Goal: Use online tool/utility: Utilize a website feature to perform a specific function

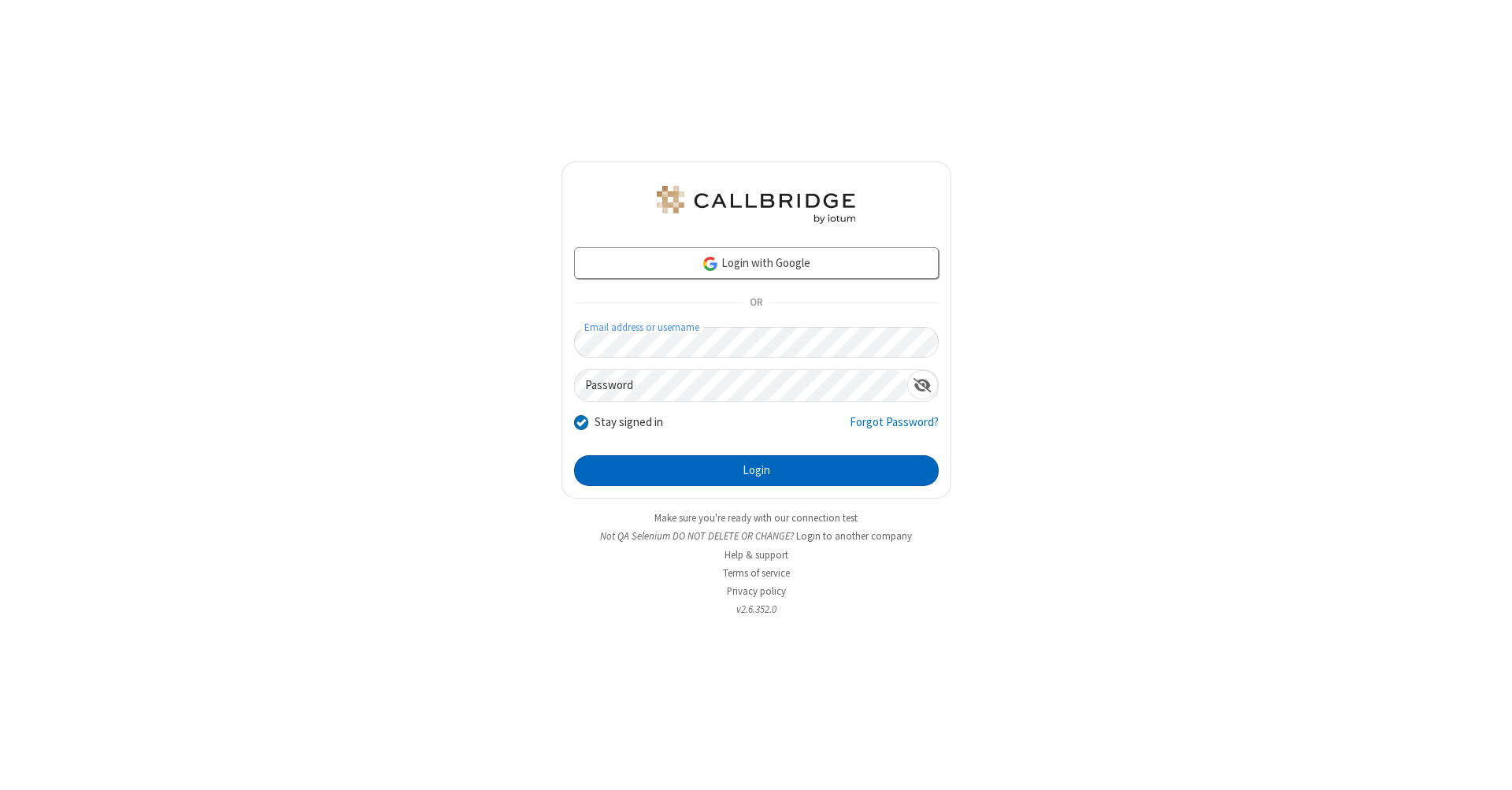
click at [756, 470] on button "Login" at bounding box center [756, 470] width 365 height 31
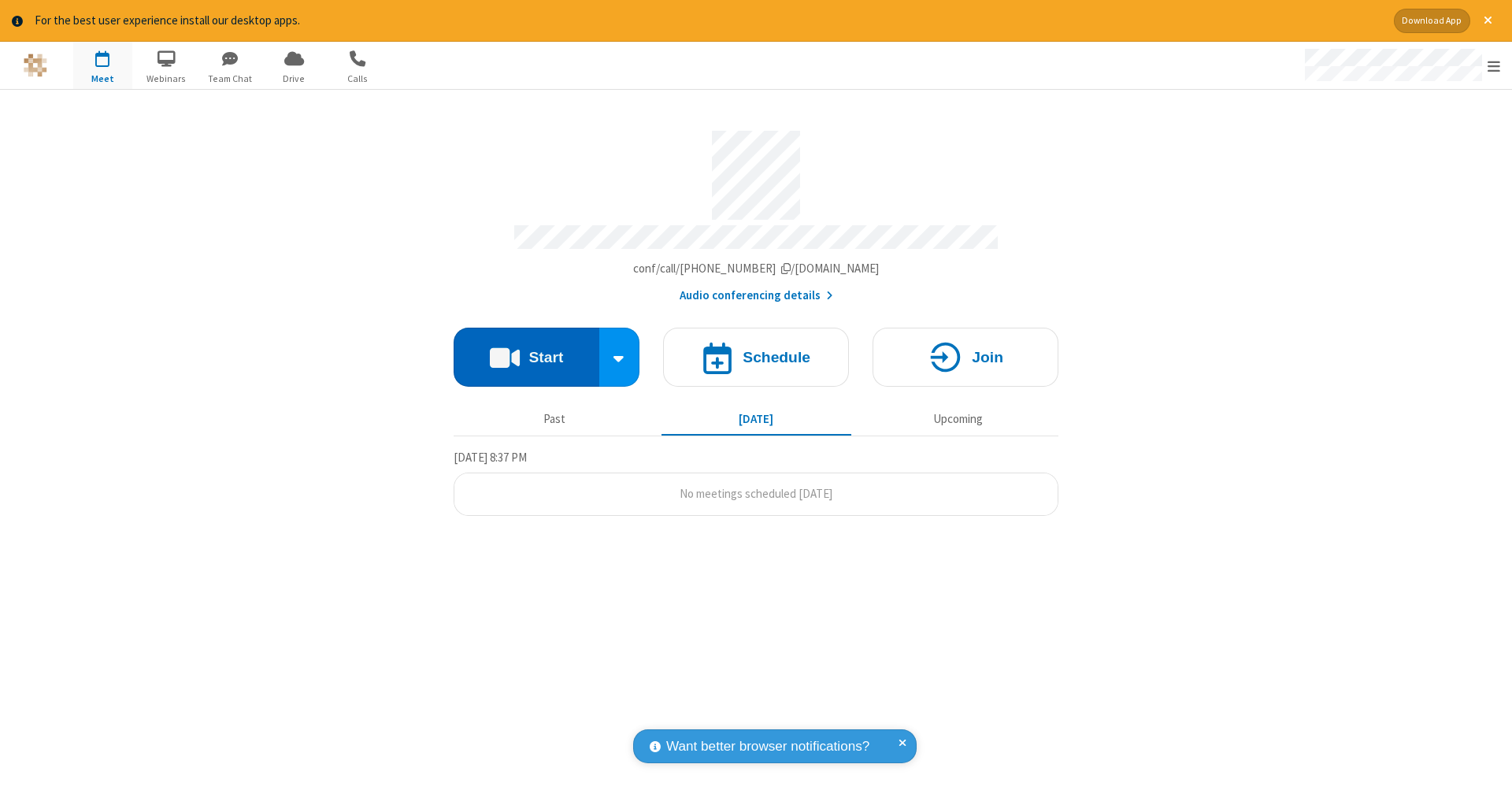
click at [526, 349] on button "Start" at bounding box center [526, 357] width 146 height 59
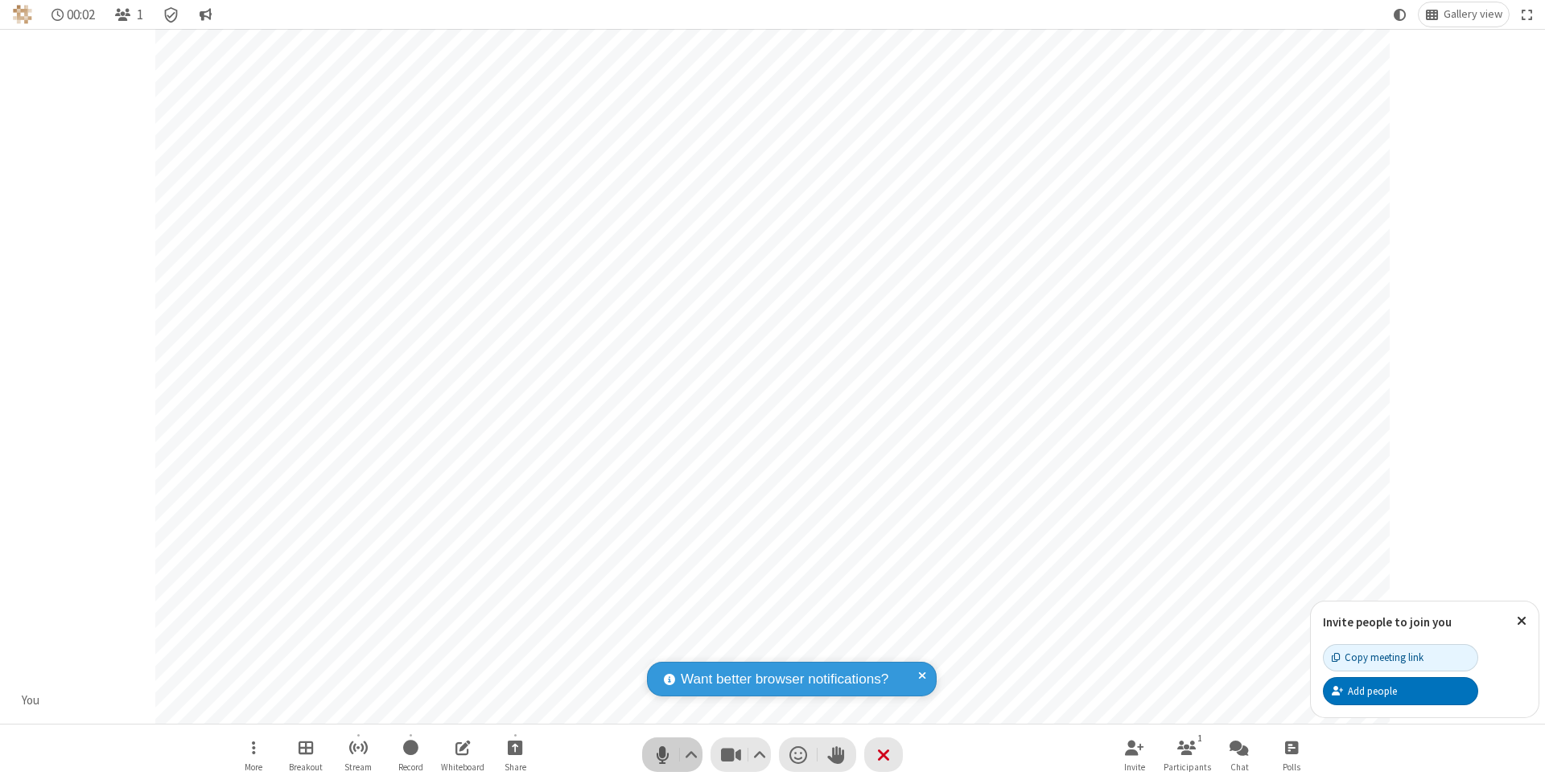
click at [663, 754] on span "Mute (⌘+Shift+A)" at bounding box center [663, 754] width 24 height 23
click at [663, 754] on span "Unmute (⌘+Shift+A)" at bounding box center [663, 754] width 24 height 23
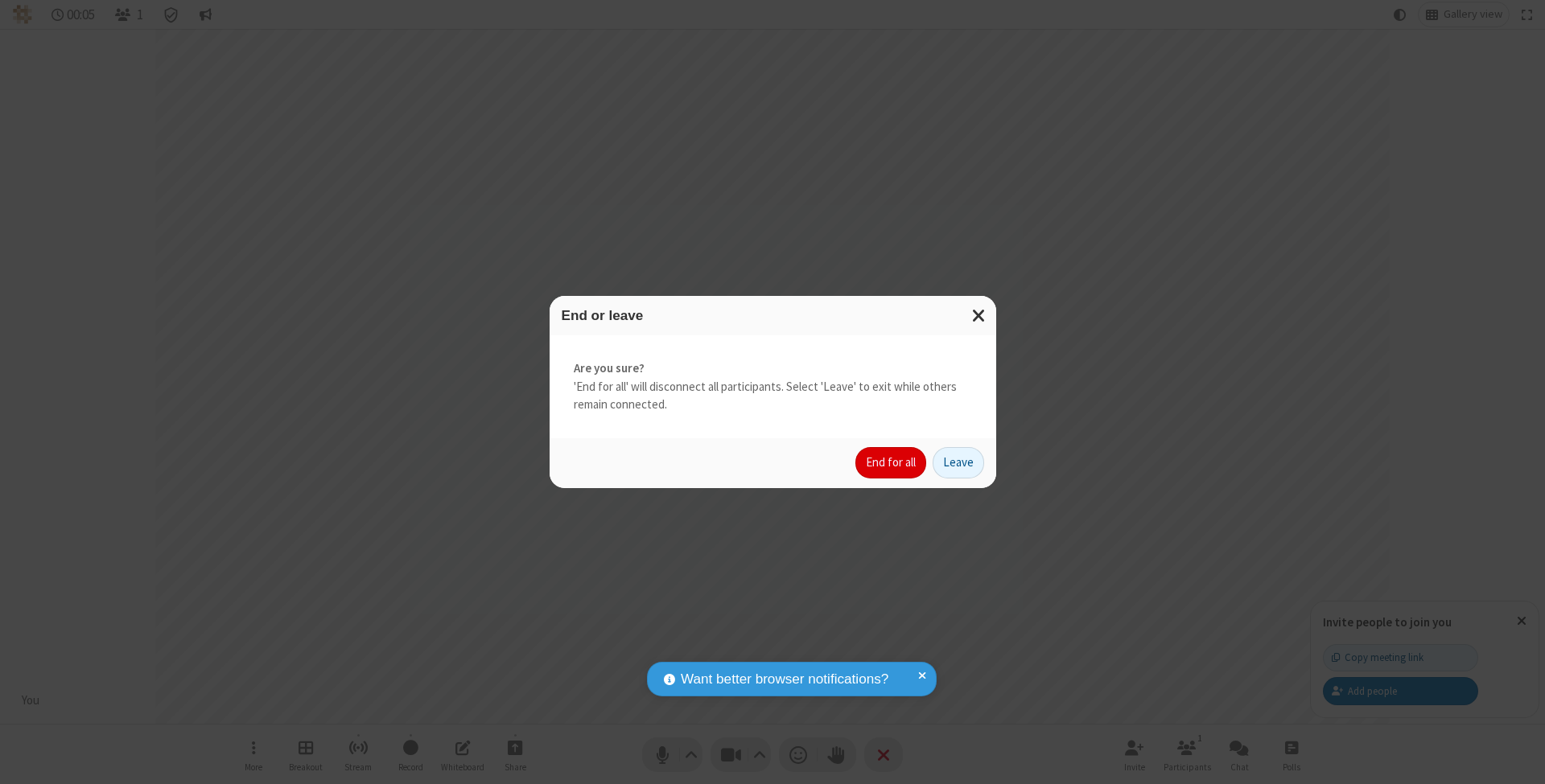
click at [891, 461] on button "End for all" at bounding box center [890, 463] width 71 height 32
